Goal: Navigation & Orientation: Find specific page/section

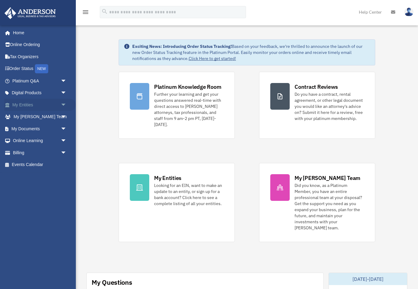
click at [65, 106] on span "arrow_drop_down" at bounding box center [67, 105] width 12 height 12
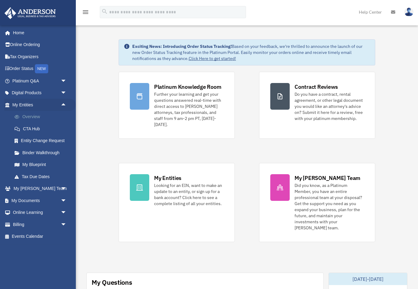
click at [29, 115] on link "Overview" at bounding box center [41, 117] width 67 height 12
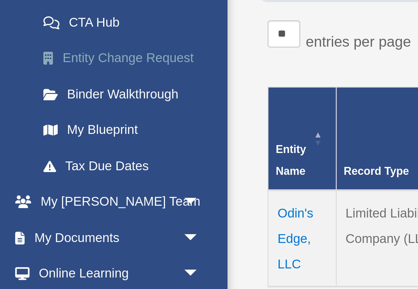
scroll to position [19, 0]
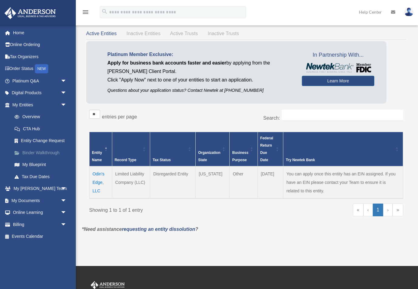
click at [35, 150] on link "Binder Walkthrough" at bounding box center [41, 153] width 67 height 12
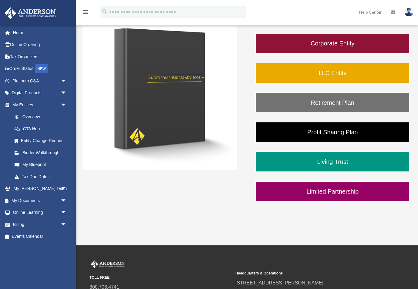
scroll to position [106, 0]
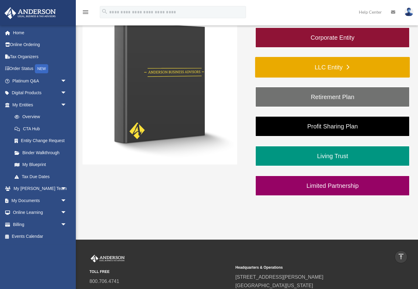
click at [299, 62] on link "LLC Entity" at bounding box center [332, 67] width 155 height 21
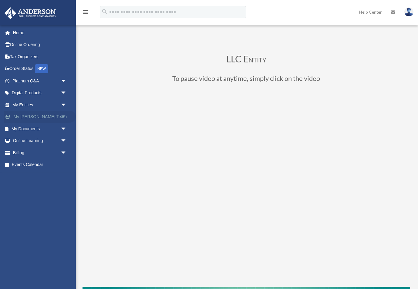
click at [62, 114] on span "arrow_drop_down" at bounding box center [67, 117] width 12 height 12
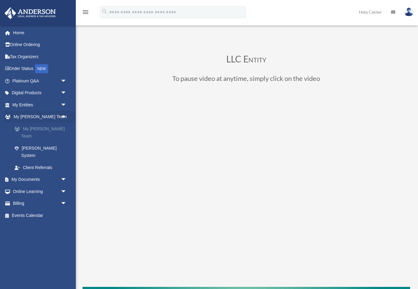
click at [49, 127] on link "My [PERSON_NAME] Team" at bounding box center [41, 132] width 67 height 19
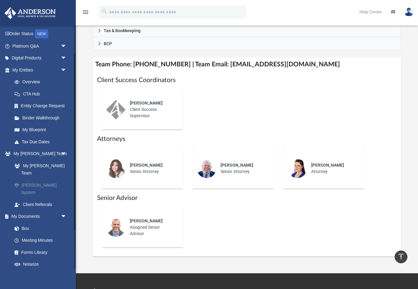
scroll to position [38, 0]
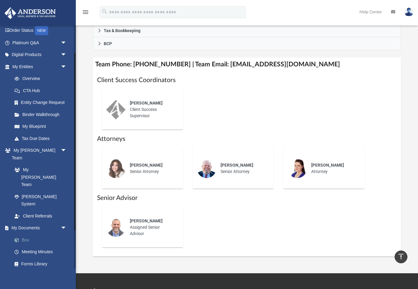
click at [32, 234] on link "Box" at bounding box center [41, 240] width 67 height 12
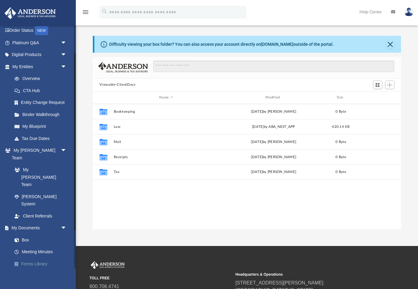
click at [37, 258] on link "Forms Library" at bounding box center [41, 264] width 67 height 12
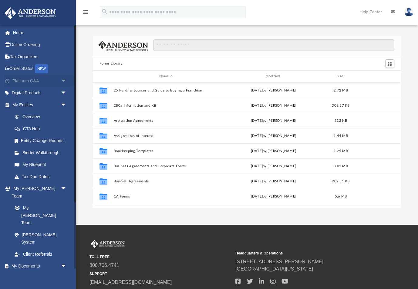
click at [62, 80] on span "arrow_drop_down" at bounding box center [67, 81] width 12 height 12
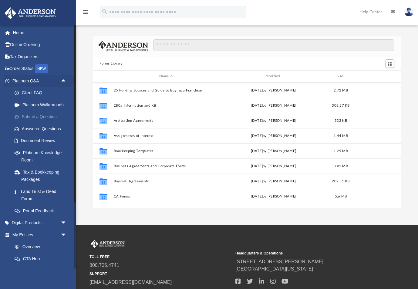
click at [32, 116] on link "Submit a Question" at bounding box center [41, 117] width 67 height 12
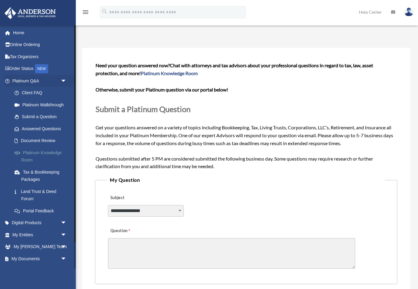
click at [32, 154] on link "Platinum Knowledge Room" at bounding box center [41, 156] width 67 height 19
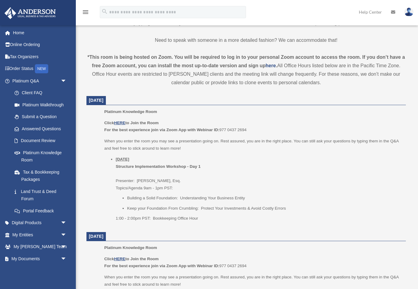
scroll to position [184, 0]
click at [36, 105] on link "Platinum Walkthrough" at bounding box center [41, 105] width 67 height 12
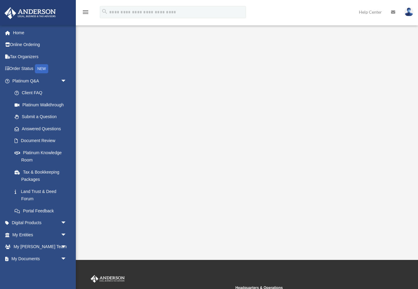
click at [408, 13] on img at bounding box center [408, 12] width 9 height 9
click at [313, 13] on div "menu search Site Menu add [EMAIL_ADDRESS][DOMAIN_NAME] My Profile Reset Passwor…" at bounding box center [209, 15] width 409 height 21
click at [86, 12] on icon "menu" at bounding box center [85, 11] width 7 height 7
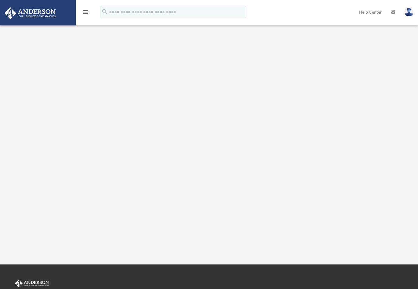
click at [86, 12] on icon "menu" at bounding box center [85, 11] width 7 height 7
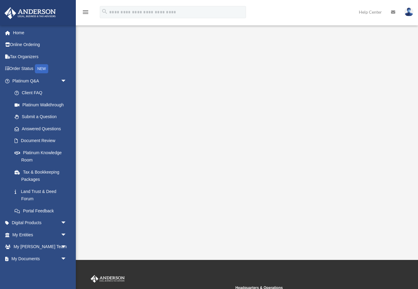
click at [407, 12] on img at bounding box center [408, 12] width 9 height 9
click at [306, 27] on link "My Profile" at bounding box center [310, 28] width 61 height 12
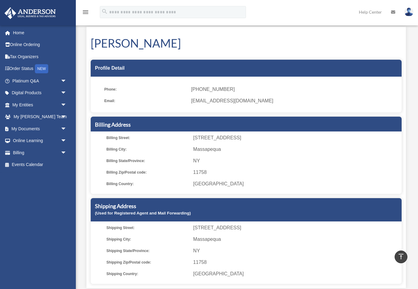
scroll to position [7, 0]
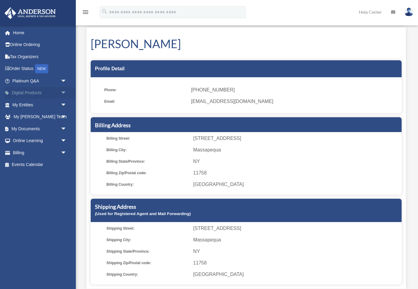
click at [65, 89] on span "arrow_drop_down" at bounding box center [67, 93] width 12 height 12
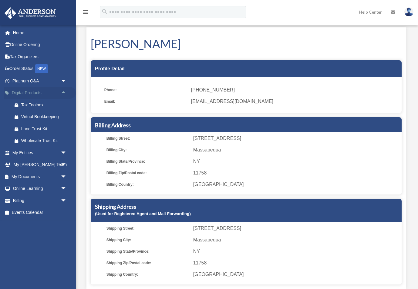
click at [66, 90] on span "arrow_drop_up" at bounding box center [67, 93] width 12 height 12
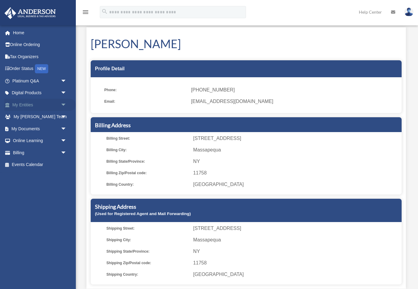
click at [64, 103] on span "arrow_drop_down" at bounding box center [67, 105] width 12 height 12
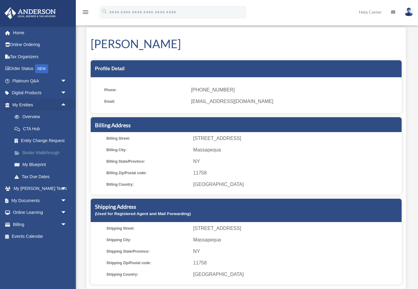
click at [34, 150] on link "Binder Walkthrough" at bounding box center [41, 153] width 67 height 12
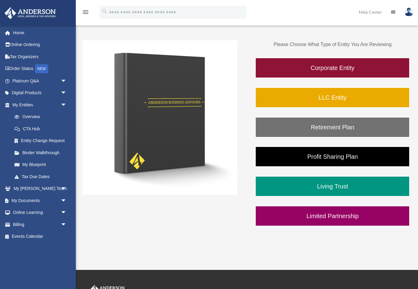
scroll to position [77, 0]
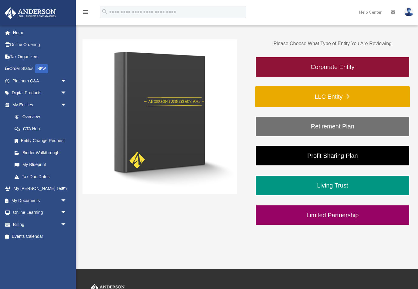
click at [274, 99] on link "LLC Entity" at bounding box center [332, 96] width 155 height 21
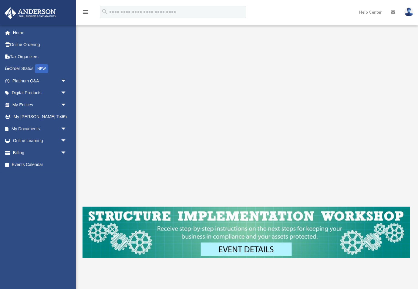
scroll to position [81, 0]
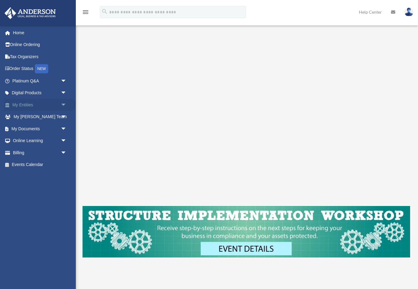
click at [64, 104] on span "arrow_drop_down" at bounding box center [67, 105] width 12 height 12
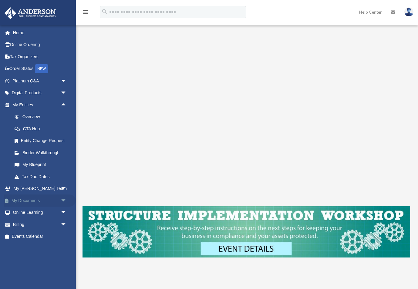
click at [61, 196] on span "arrow_drop_down" at bounding box center [67, 201] width 12 height 12
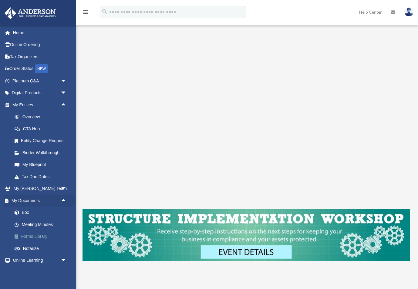
click at [34, 234] on link "Forms Library" at bounding box center [41, 237] width 67 height 12
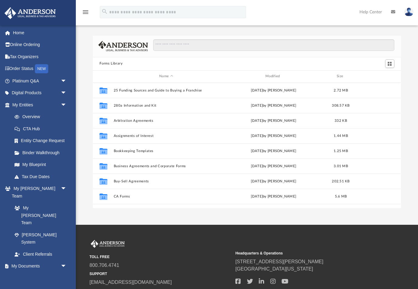
scroll to position [0, 0]
click at [36, 163] on link "My Blueprint" at bounding box center [41, 165] width 67 height 12
